Goal: Navigation & Orientation: Understand site structure

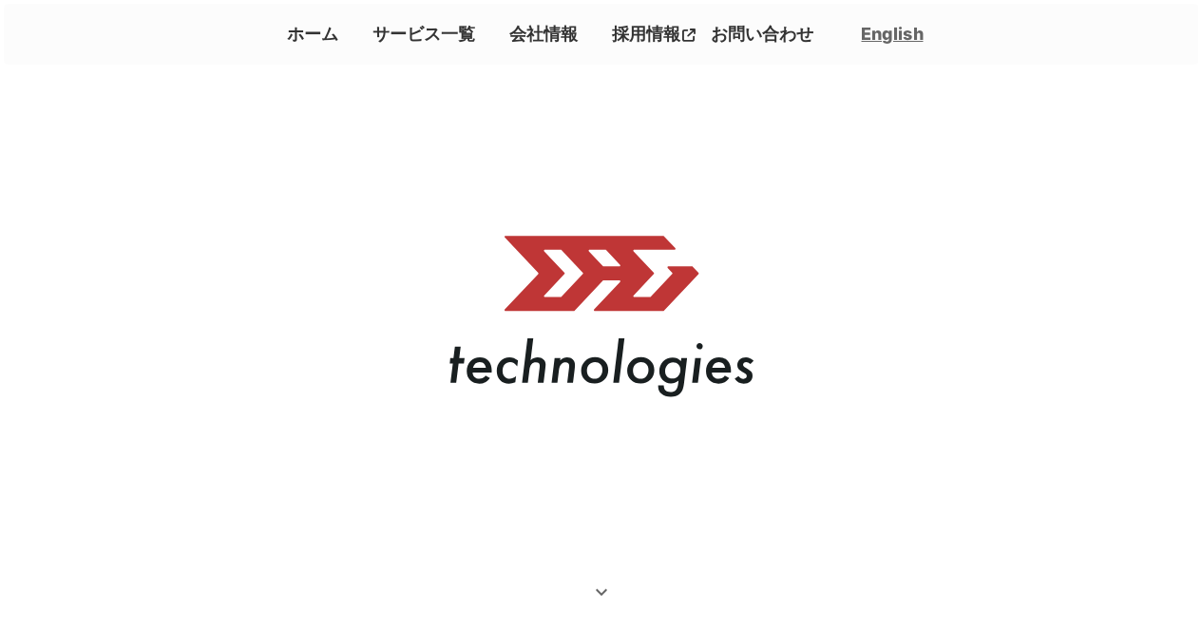
click at [532, 46] on link "会社情報" at bounding box center [544, 33] width 84 height 31
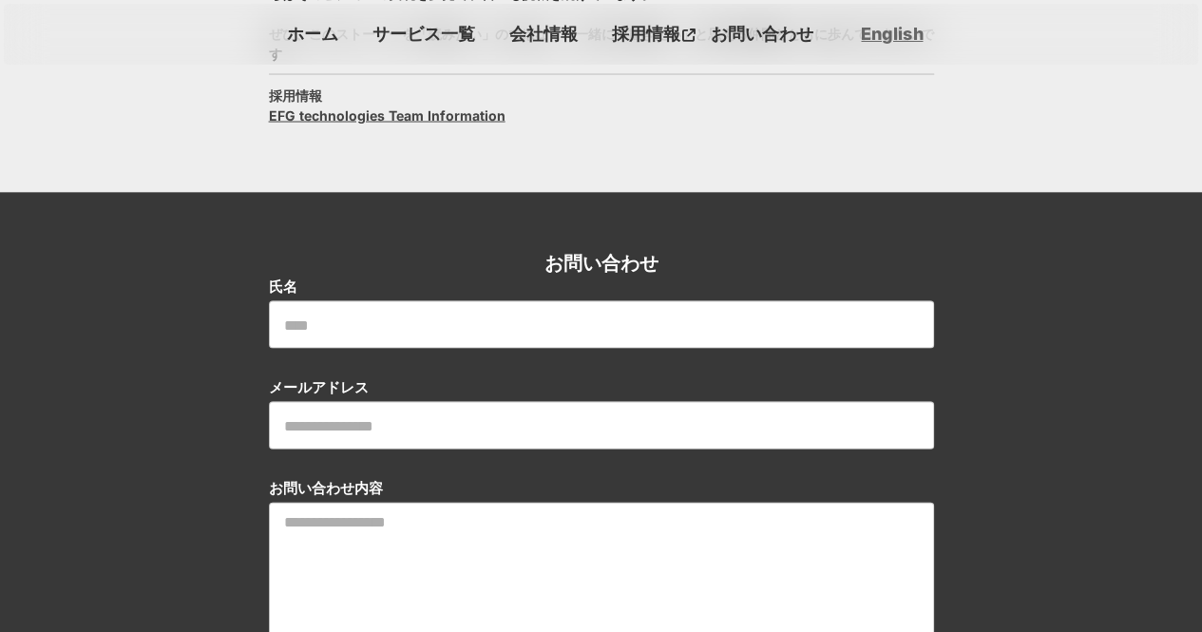
scroll to position [1627, 0]
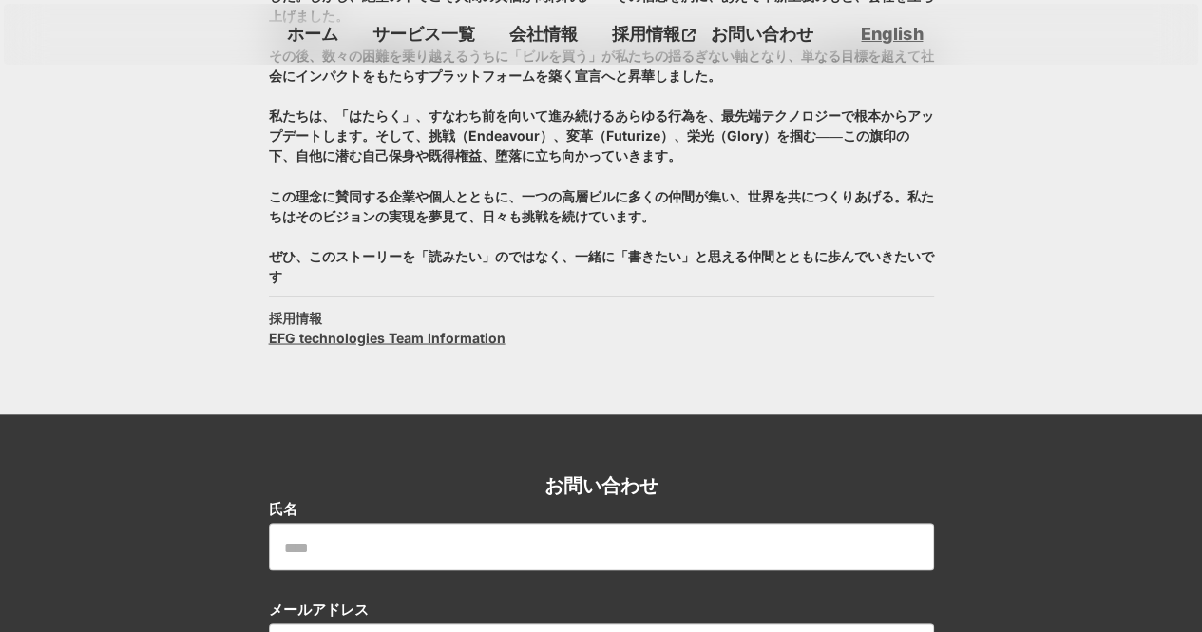
click at [374, 23] on link "サービス一覧" at bounding box center [424, 33] width 118 height 31
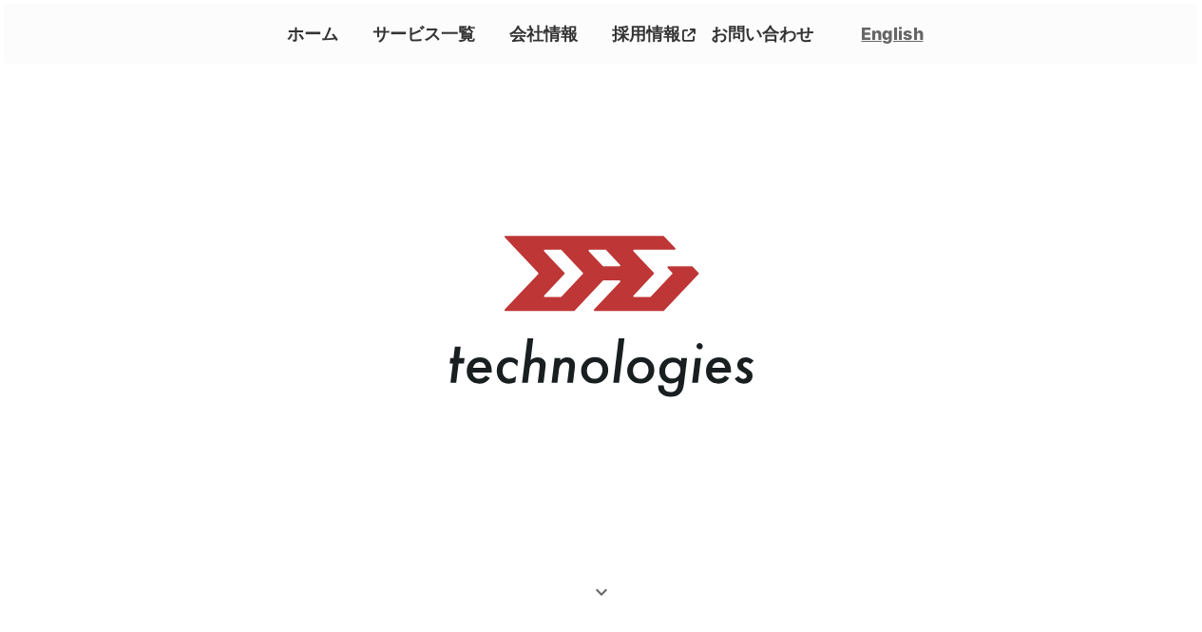
click at [555, 41] on link "会社情報" at bounding box center [544, 33] width 84 height 31
click at [404, 40] on link "サービス一覧" at bounding box center [424, 33] width 118 height 31
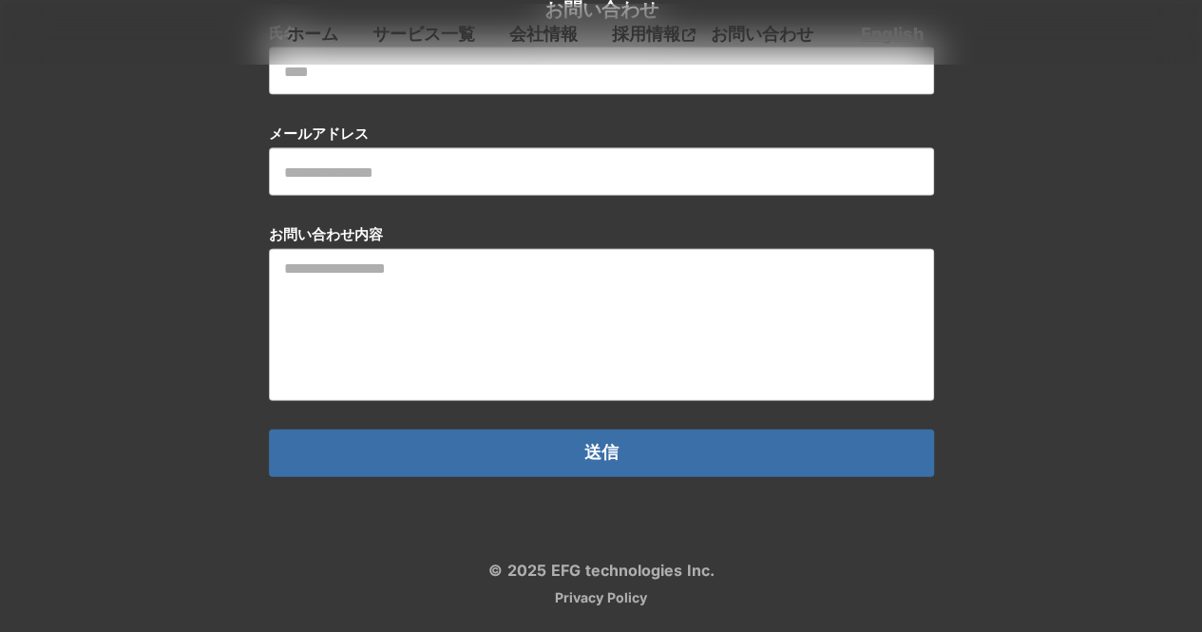
click at [308, 34] on link "ホーム" at bounding box center [312, 33] width 66 height 31
